Goal: Find contact information: Find contact information

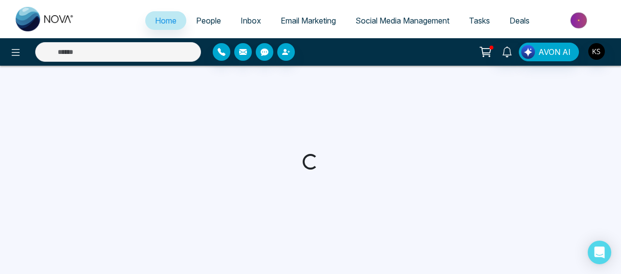
select select "*"
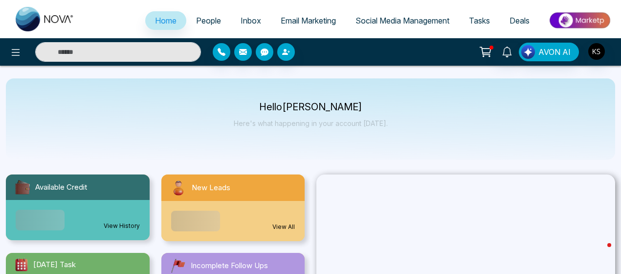
click at [206, 22] on span "People" at bounding box center [208, 21] width 25 height 10
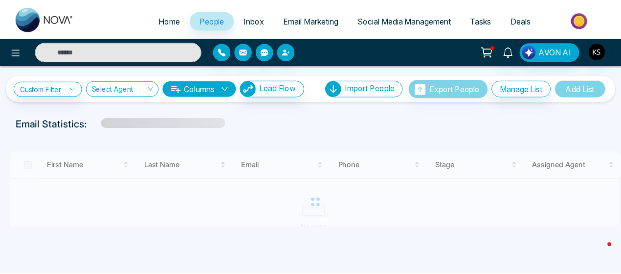
scroll to position [19, 0]
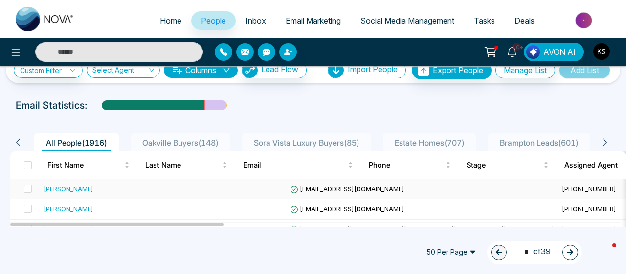
click at [69, 190] on div "[PERSON_NAME]" at bounding box center [69, 188] width 50 height 10
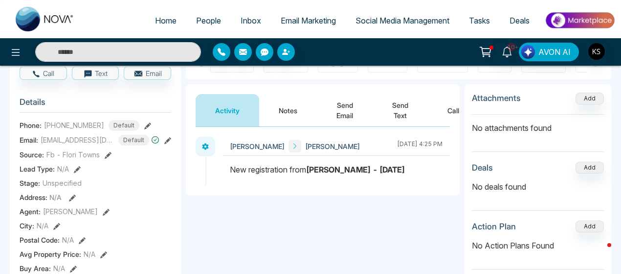
scroll to position [103, 0]
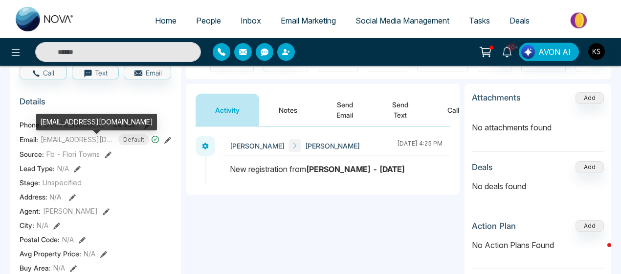
click at [65, 144] on span "[EMAIL_ADDRESS][DOMAIN_NAME]" at bounding box center [77, 139] width 73 height 10
copy span "[EMAIL_ADDRESS][DOMAIN_NAME]"
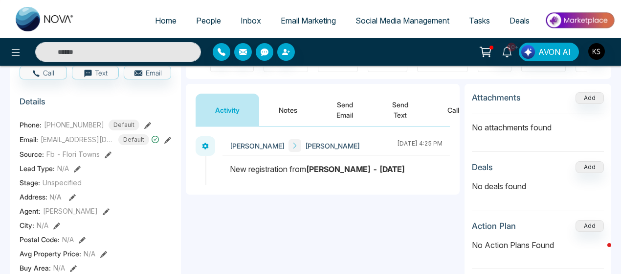
click at [73, 128] on span "[PHONE_NUMBER]" at bounding box center [74, 124] width 60 height 10
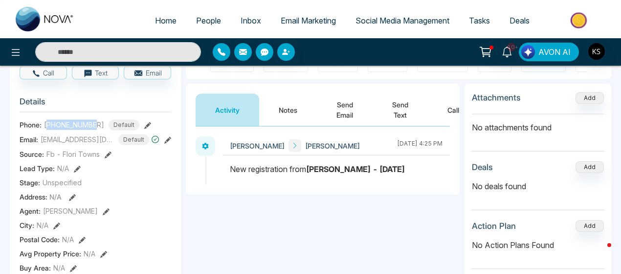
click at [73, 128] on span "[PHONE_NUMBER]" at bounding box center [74, 124] width 60 height 10
copy span "14169532460"
